Goal: Find specific page/section: Find specific page/section

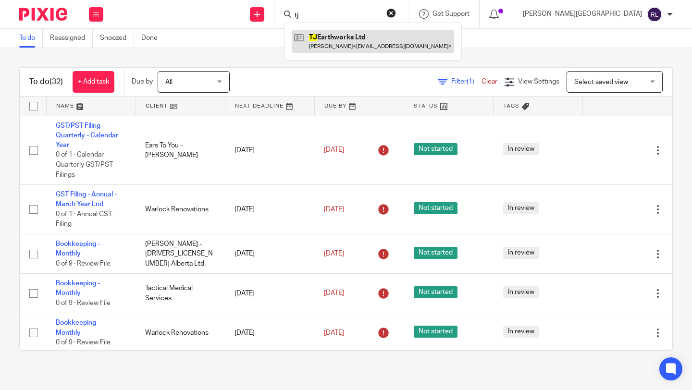
type input "tj"
click at [421, 42] on link at bounding box center [373, 41] width 163 height 22
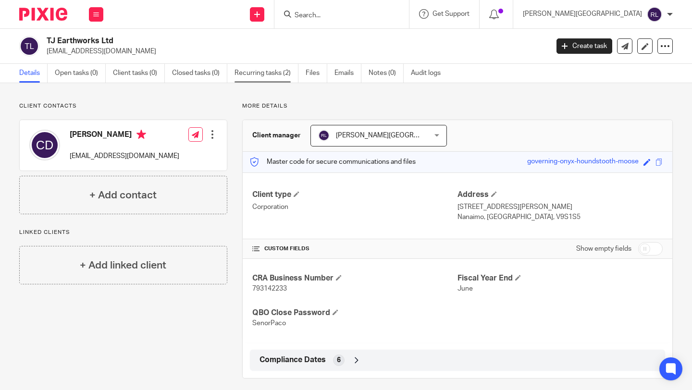
click at [267, 71] on link "Recurring tasks (2)" at bounding box center [267, 73] width 64 height 19
